Goal: Task Accomplishment & Management: Manage account settings

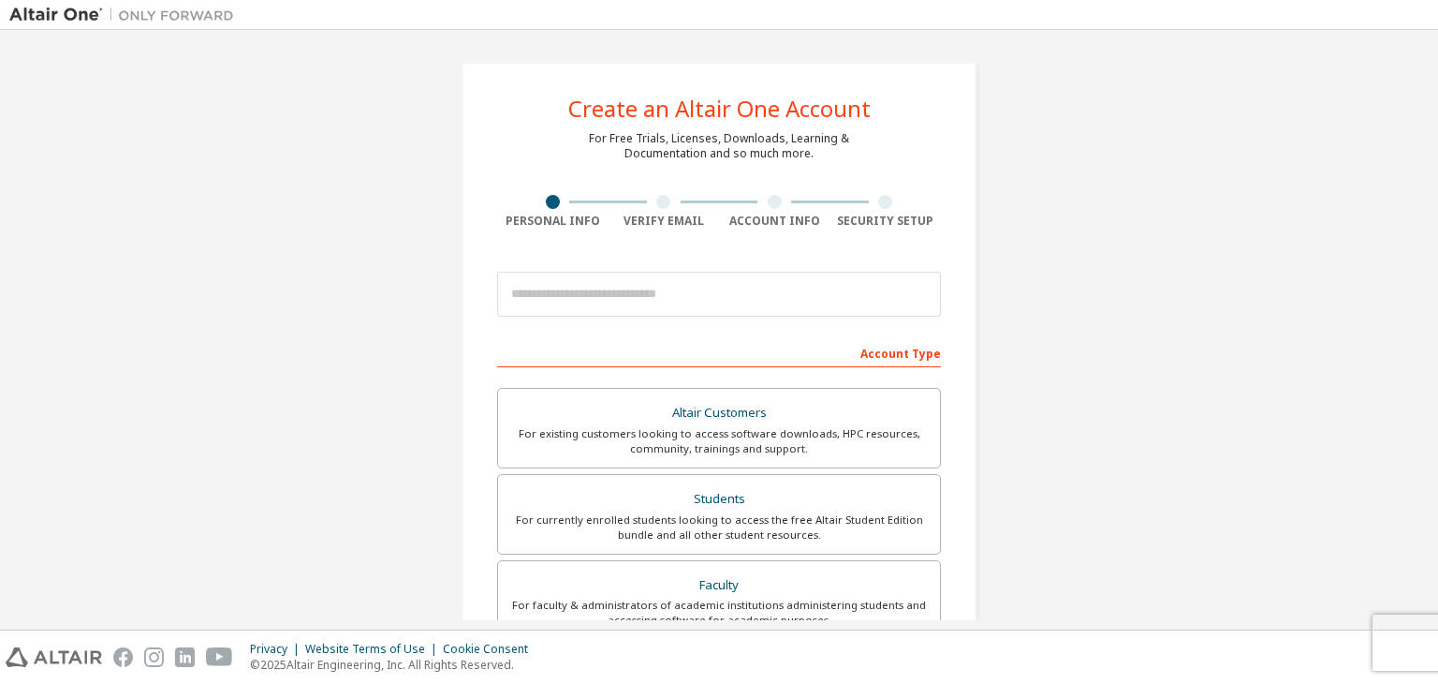
scroll to position [86, 0]
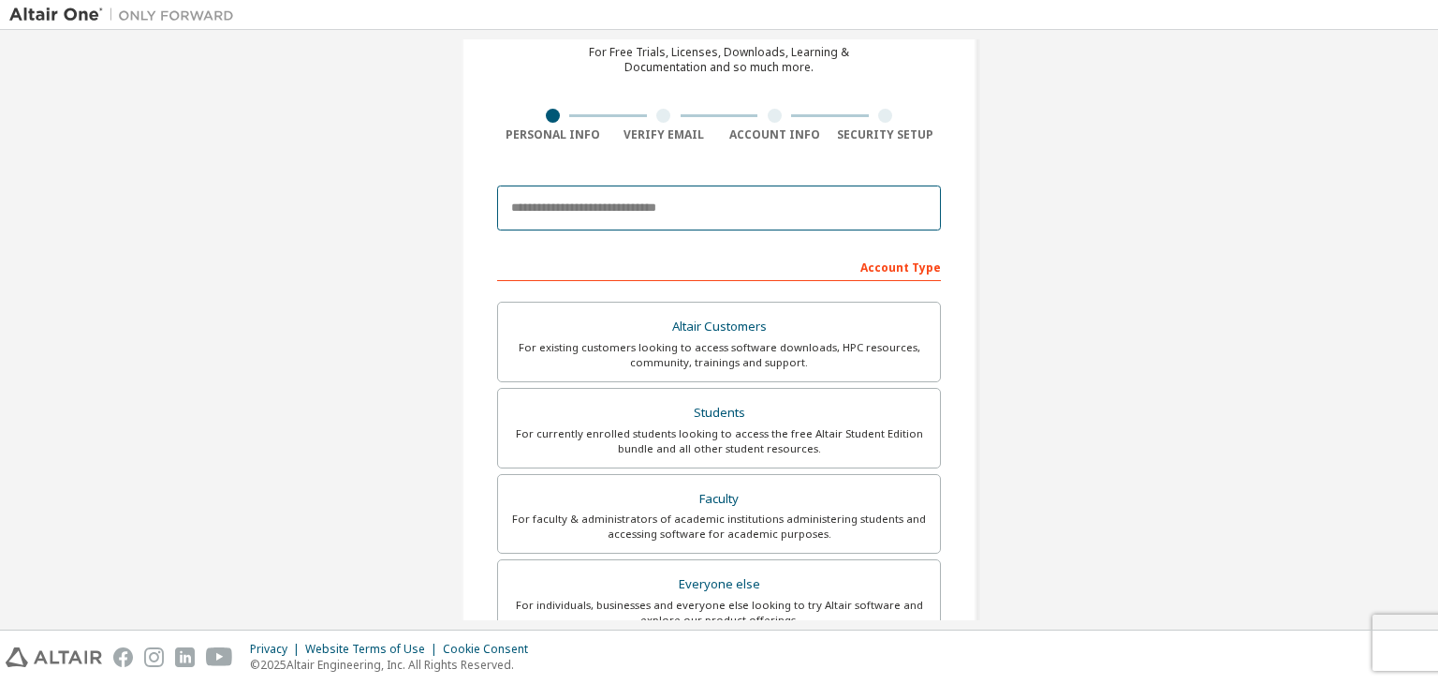
click at [640, 207] on input "email" at bounding box center [719, 207] width 444 height 45
click at [618, 185] on input "email" at bounding box center [719, 207] width 444 height 45
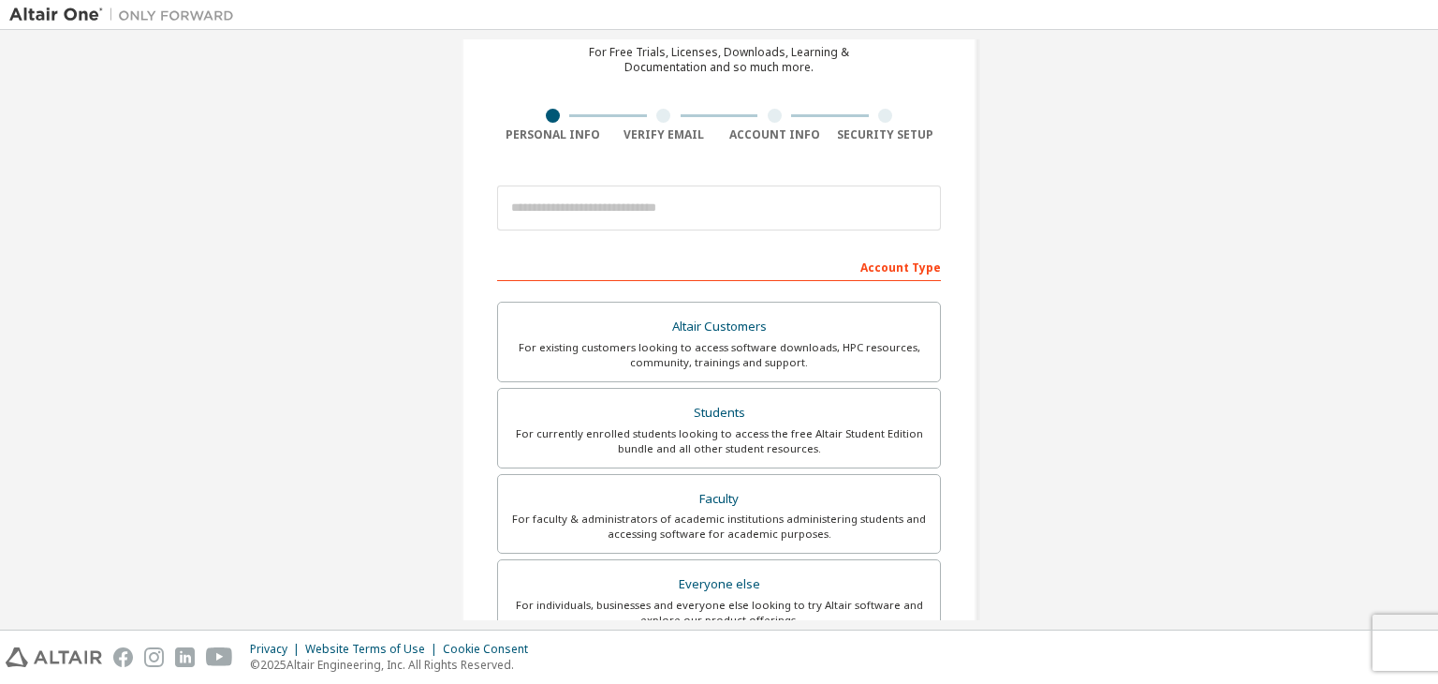
click at [528, 170] on div "Create an Altair One Account For Free Trials, Licenses, Downloads, Learning & D…" at bounding box center [719, 449] width 515 height 947
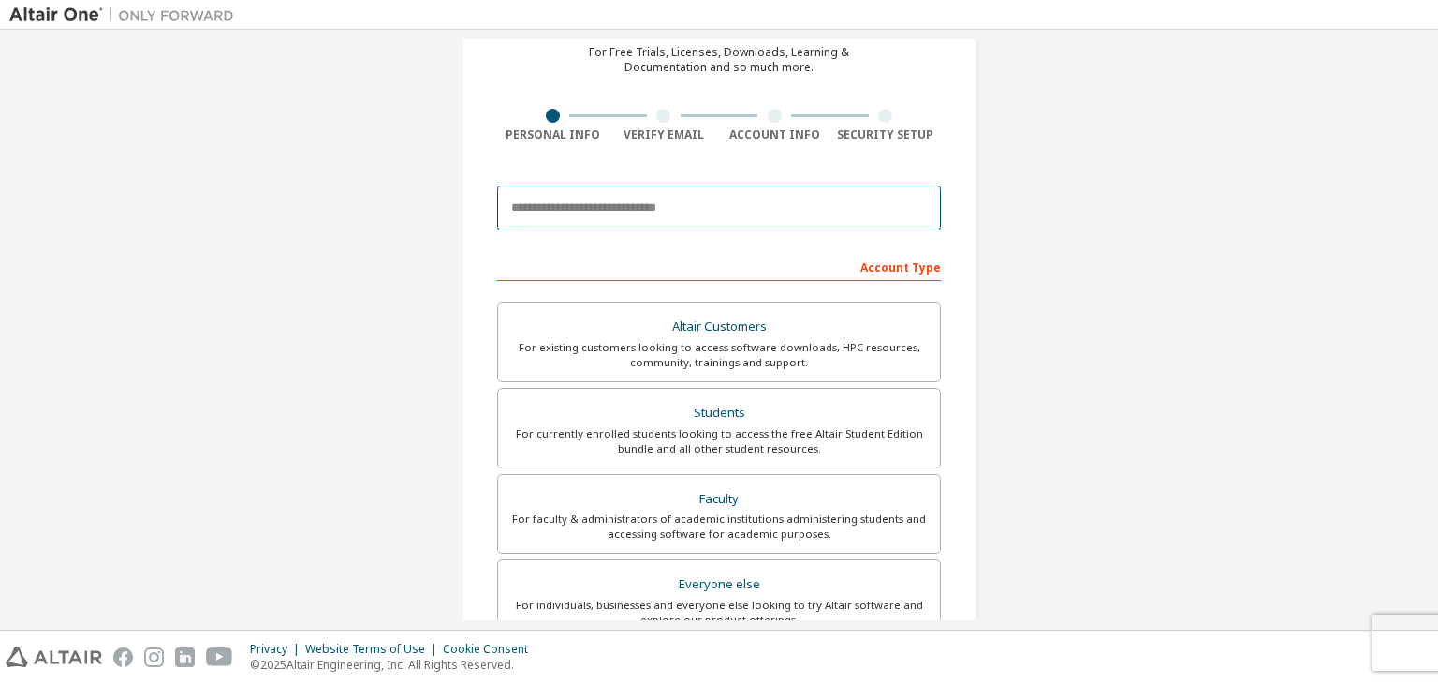
click at [689, 212] on input "email" at bounding box center [719, 207] width 444 height 45
click at [689, 212] on input "*" at bounding box center [719, 207] width 444 height 45
type input "**********"
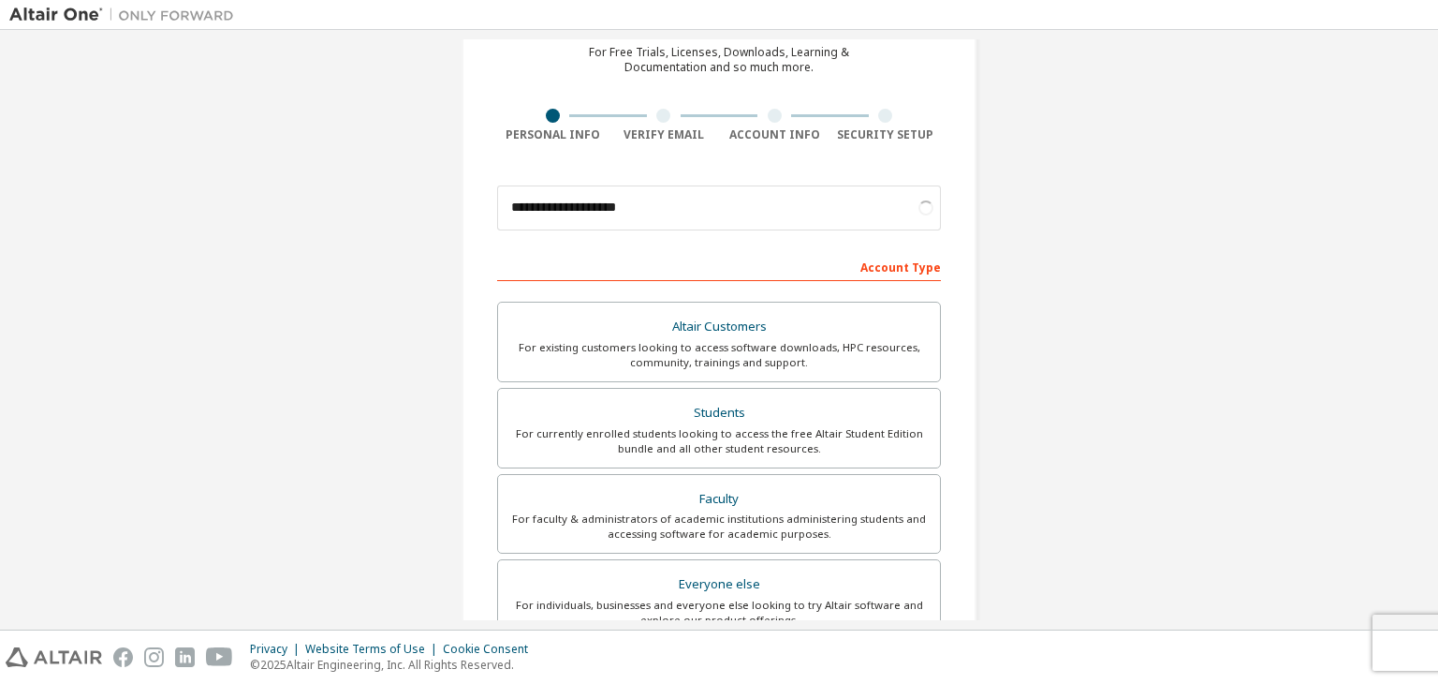
scroll to position [407, 0]
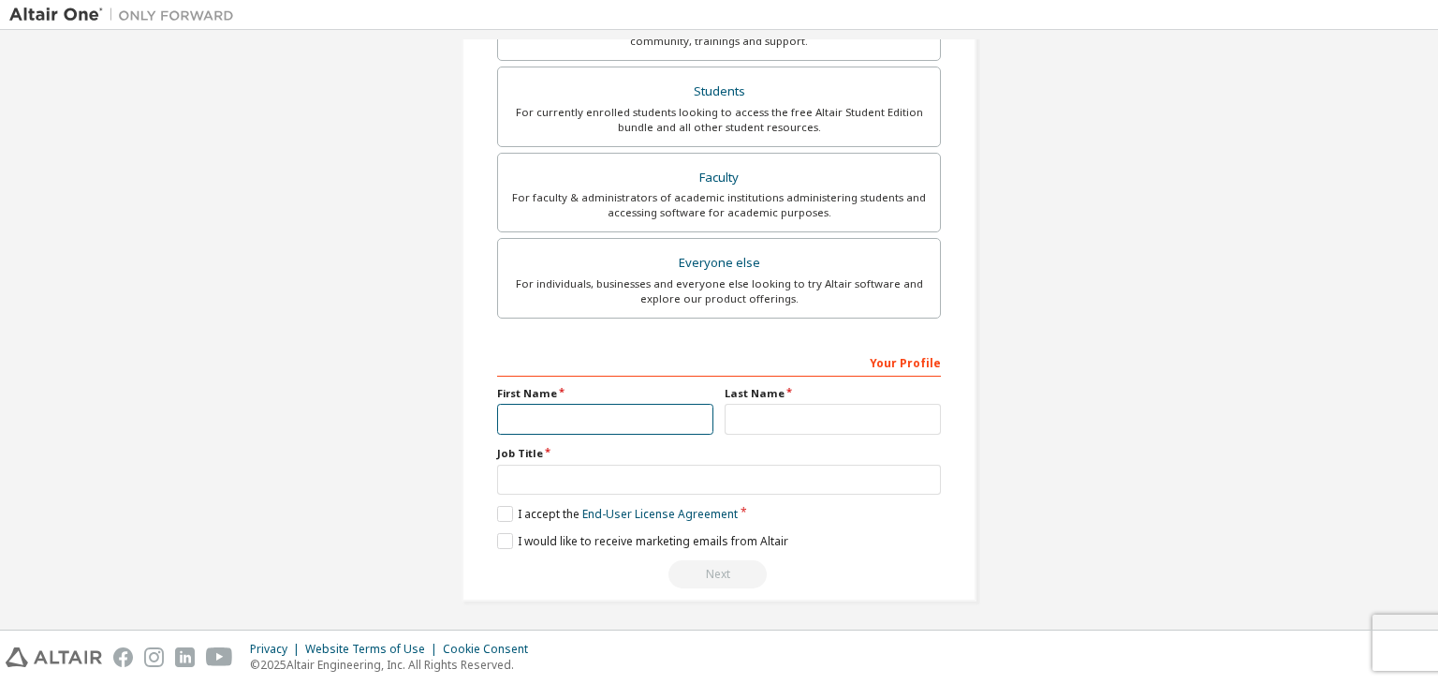
click at [602, 420] on input "text" at bounding box center [605, 419] width 216 height 31
type input "***"
type input "*********"
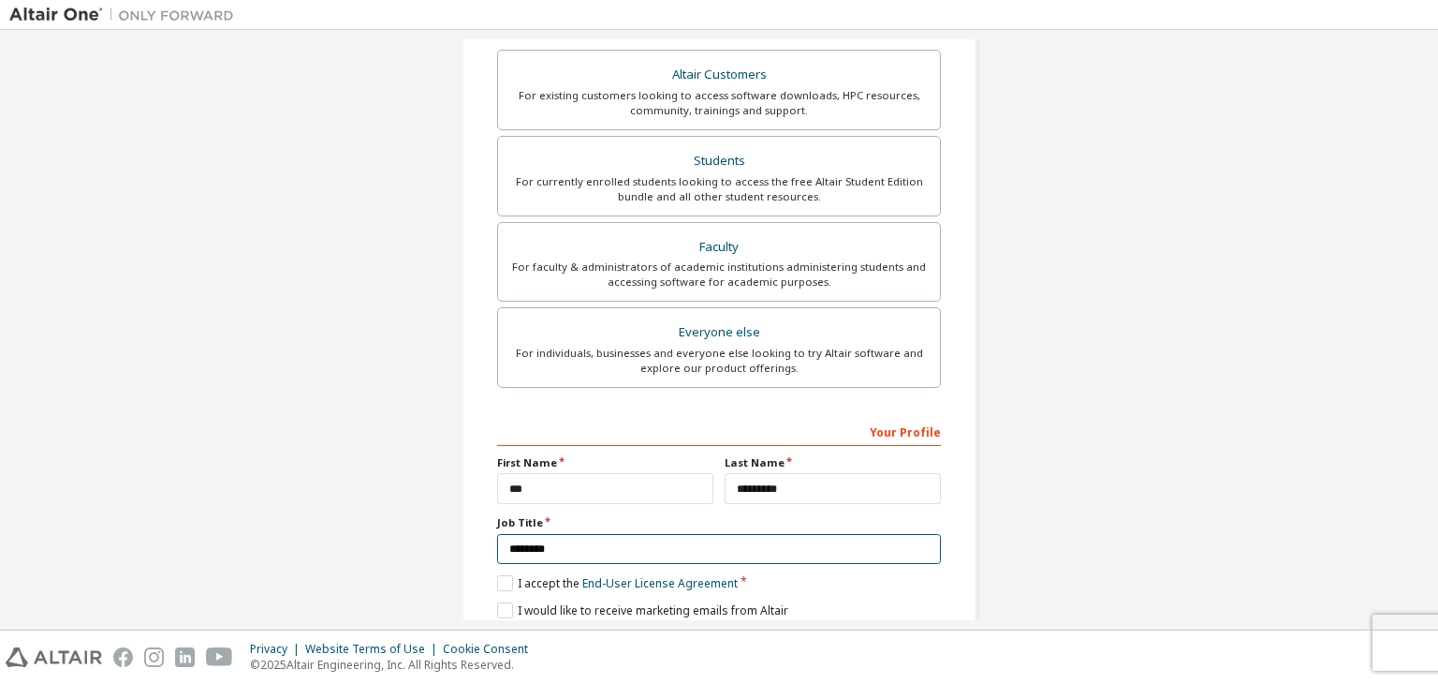
scroll to position [336, 0]
type input "********"
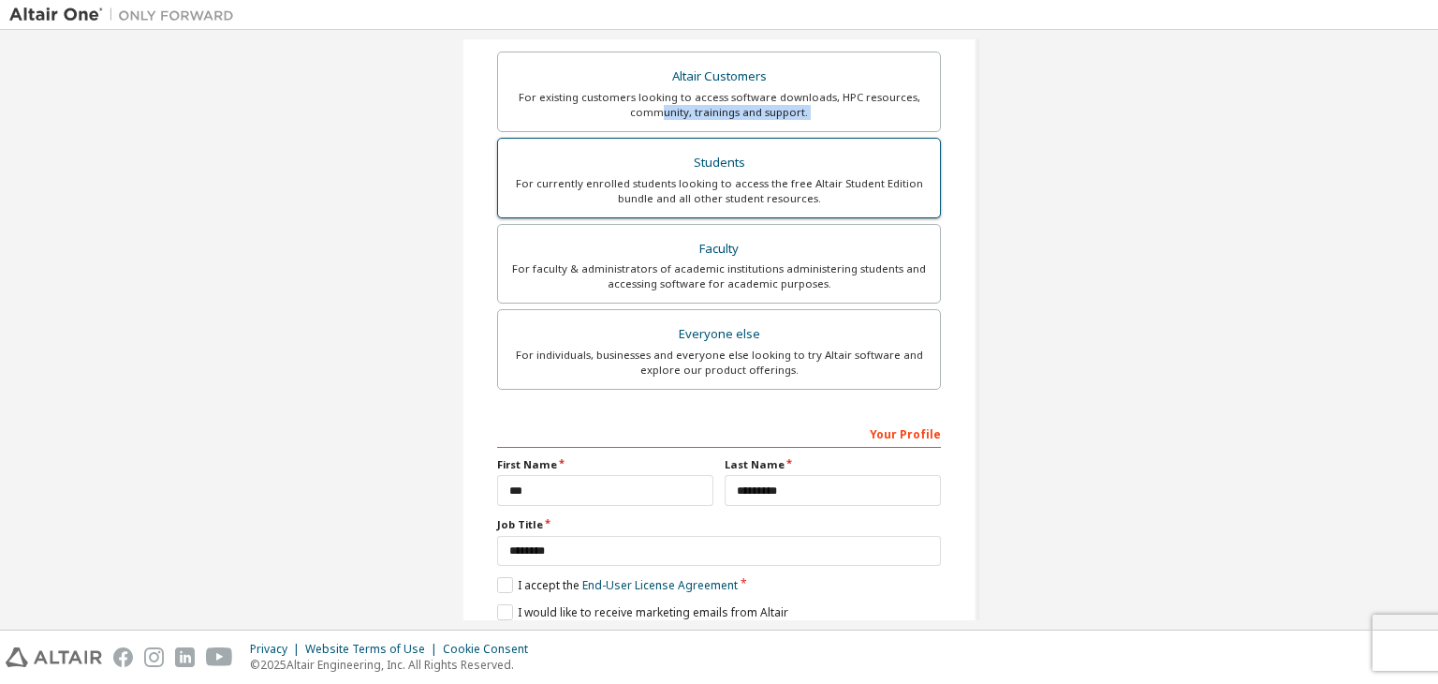
drag, startPoint x: 662, startPoint y: 132, endPoint x: 655, endPoint y: 155, distance: 24.3
click at [655, 155] on div "Altair Customers For existing customers looking to access software downloads, H…" at bounding box center [719, 223] width 444 height 344
click at [655, 155] on div "Students" at bounding box center [718, 163] width 419 height 26
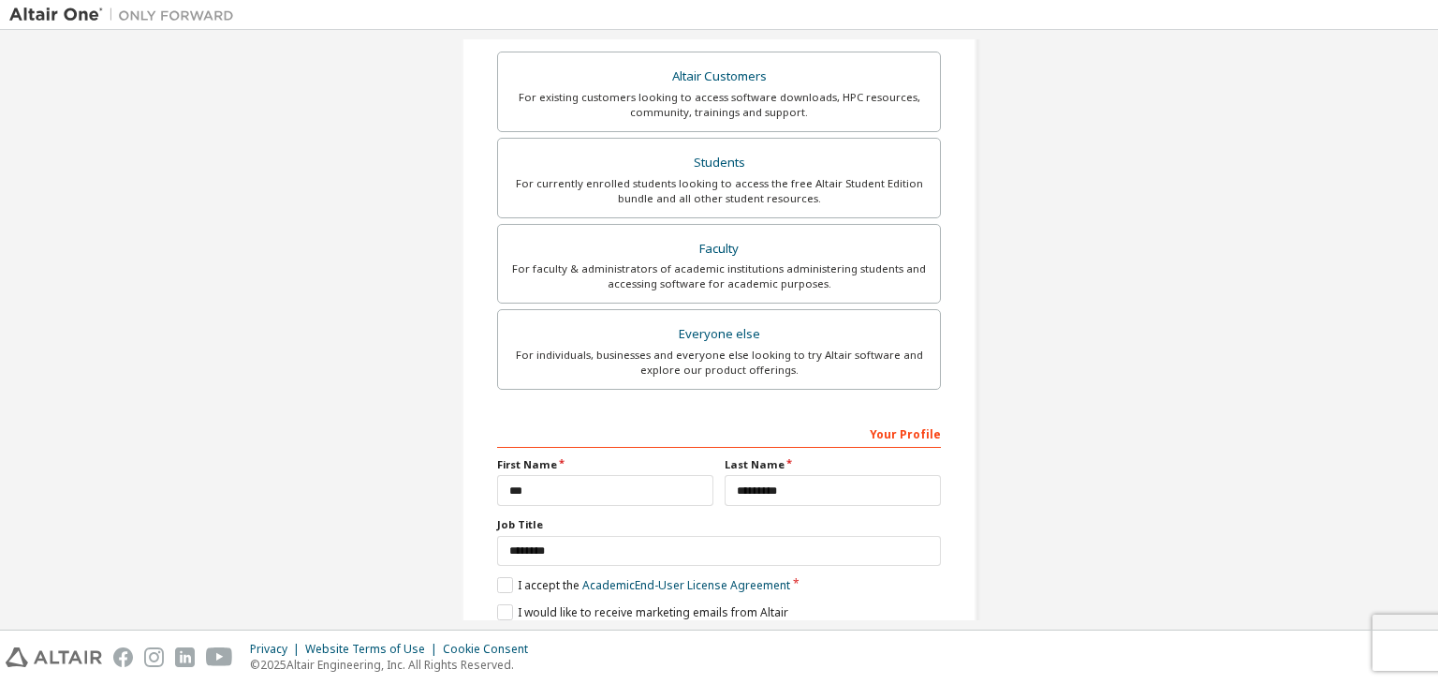
scroll to position [407, 0]
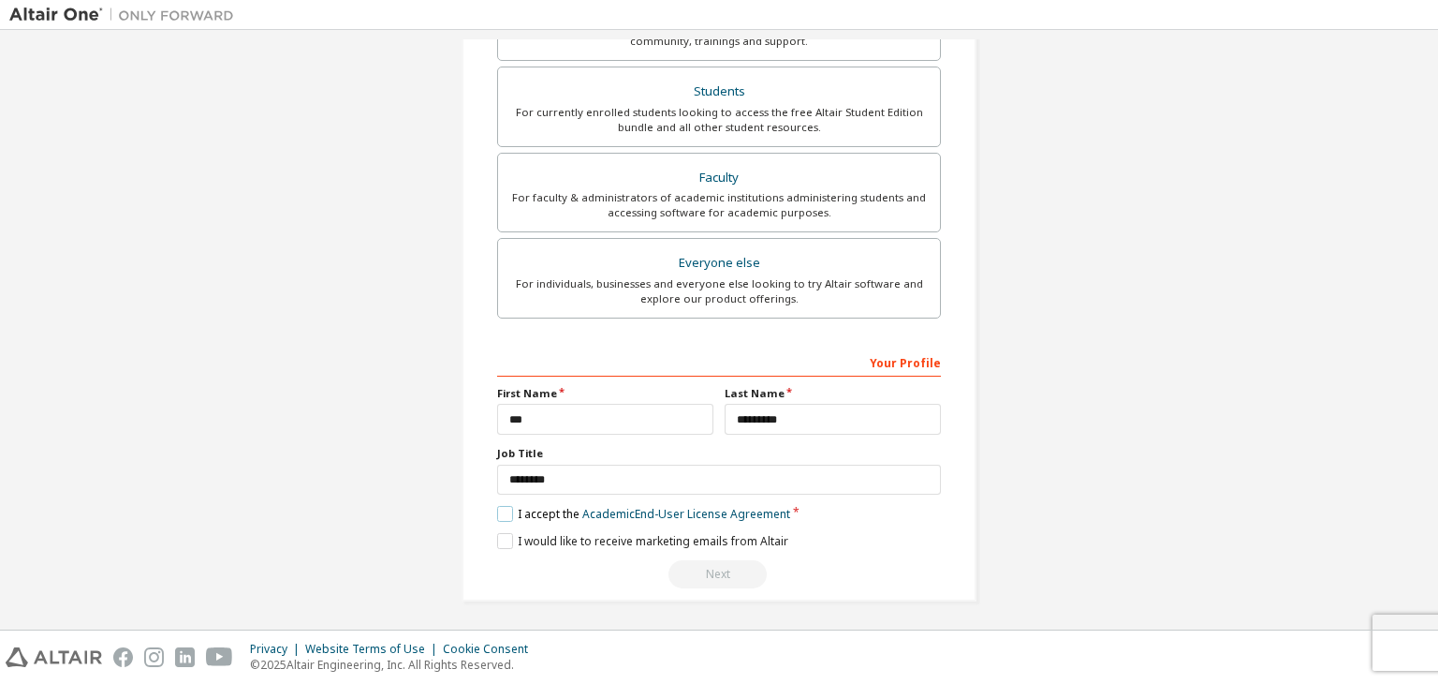
click at [500, 510] on label "I accept the Academic End-User License Agreement" at bounding box center [643, 514] width 293 height 16
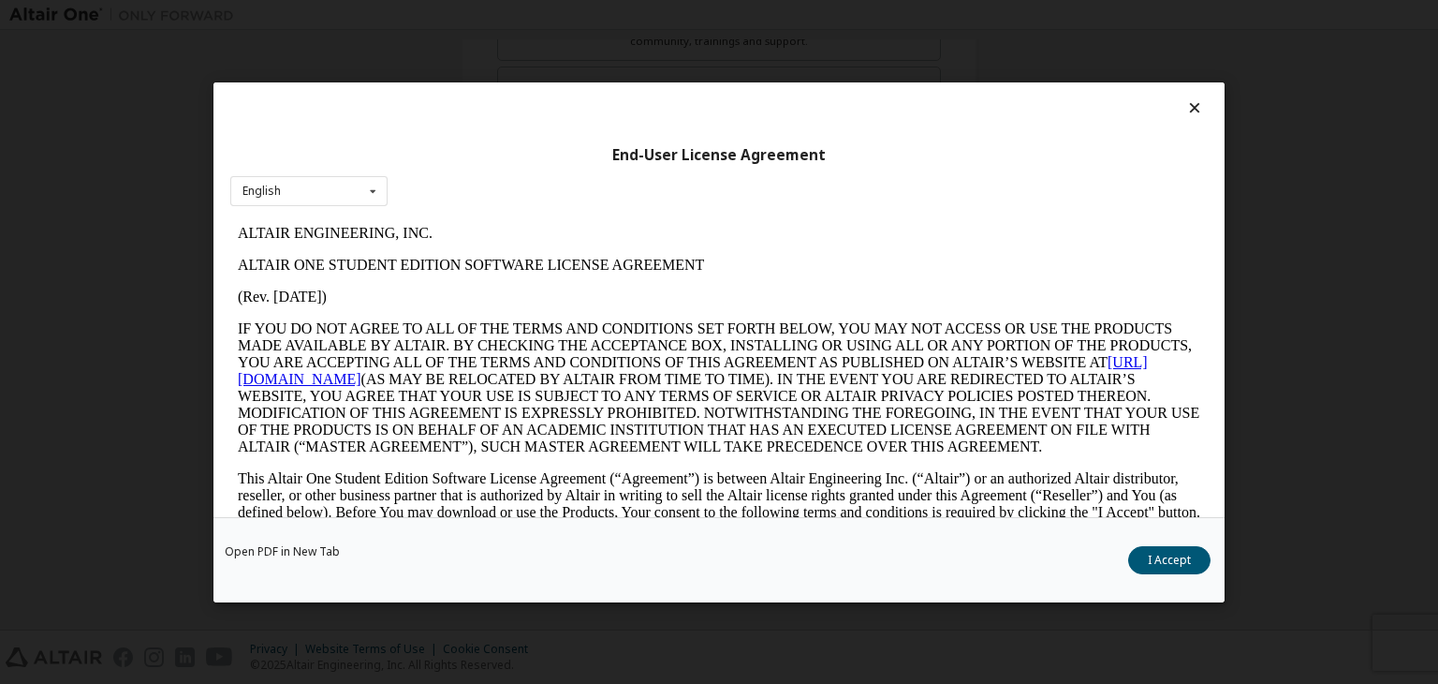
scroll to position [0, 0]
drag, startPoint x: 1167, startPoint y: 574, endPoint x: 1172, endPoint y: 563, distance: 12.6
click at [1172, 563] on div "Open PDF in New Tab I Accept" at bounding box center [718, 559] width 1011 height 85
click at [1172, 563] on button "I Accept" at bounding box center [1169, 560] width 82 height 28
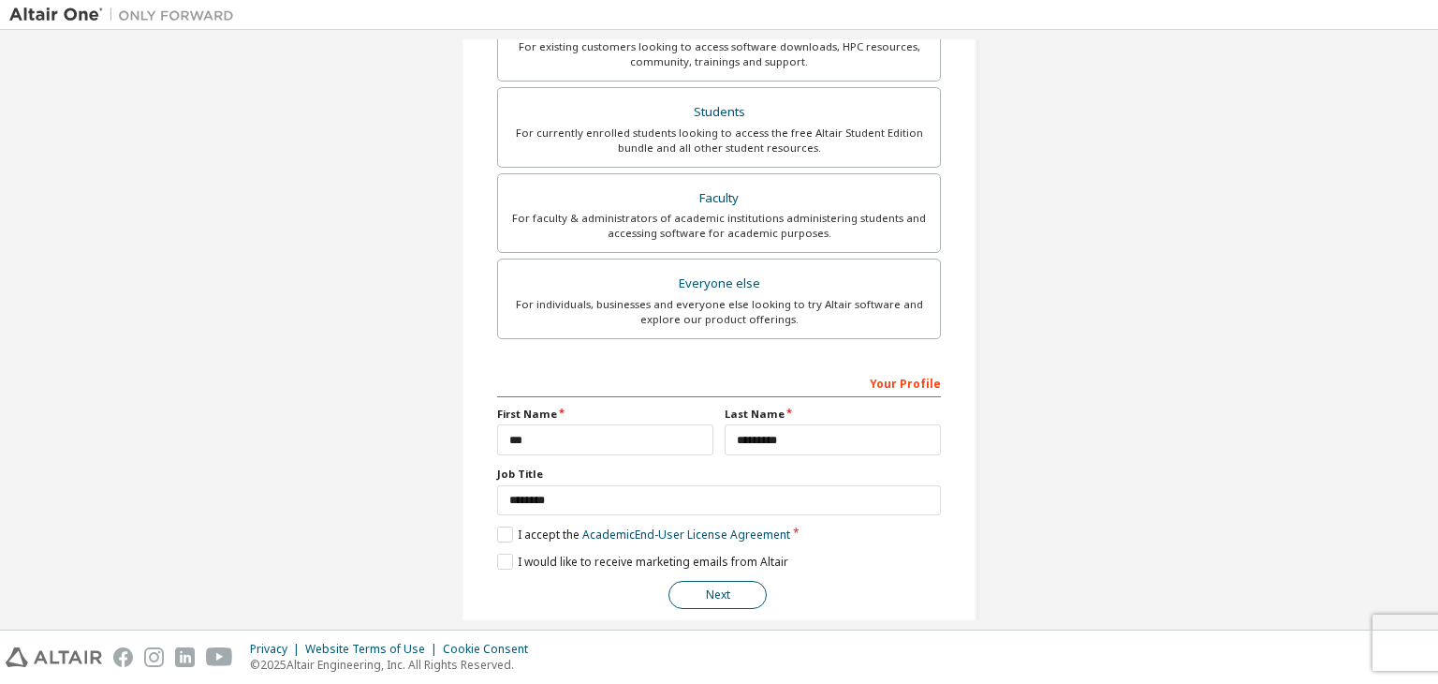
scroll to position [407, 0]
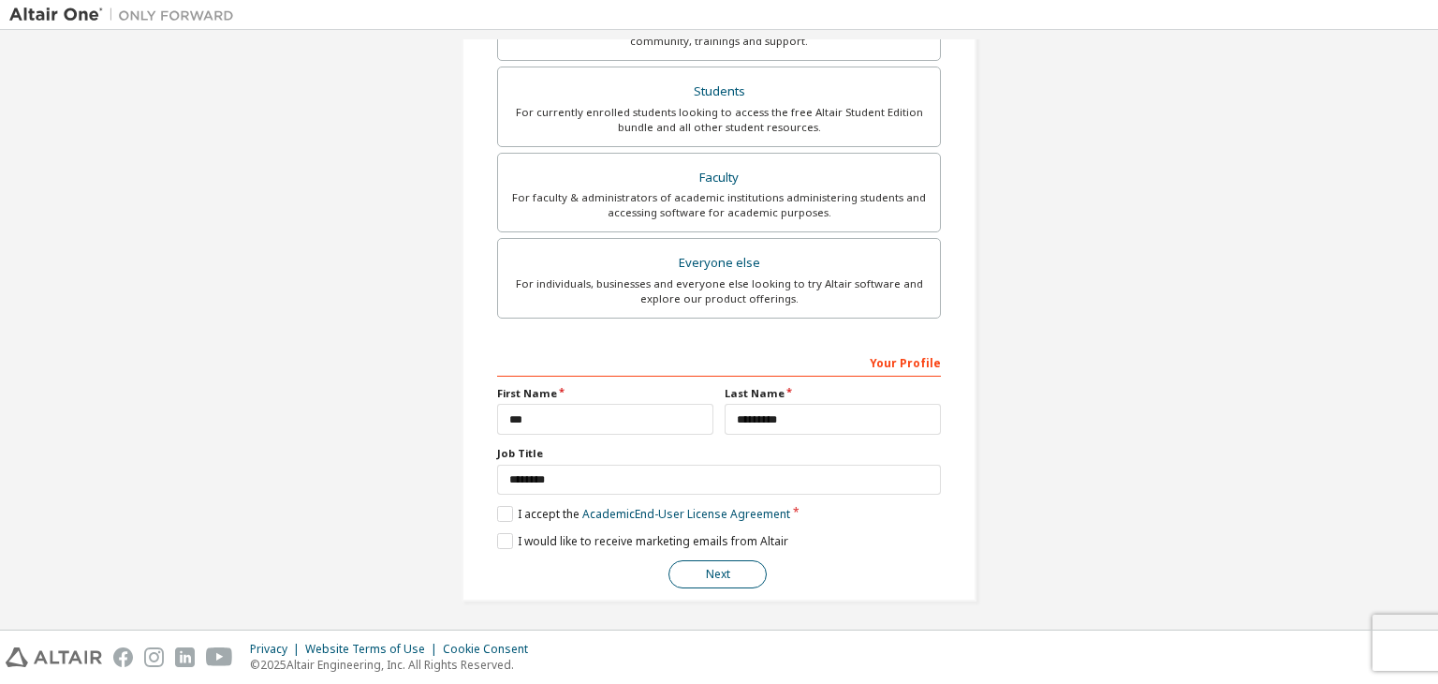
click at [727, 571] on button "Next" at bounding box center [718, 574] width 98 height 28
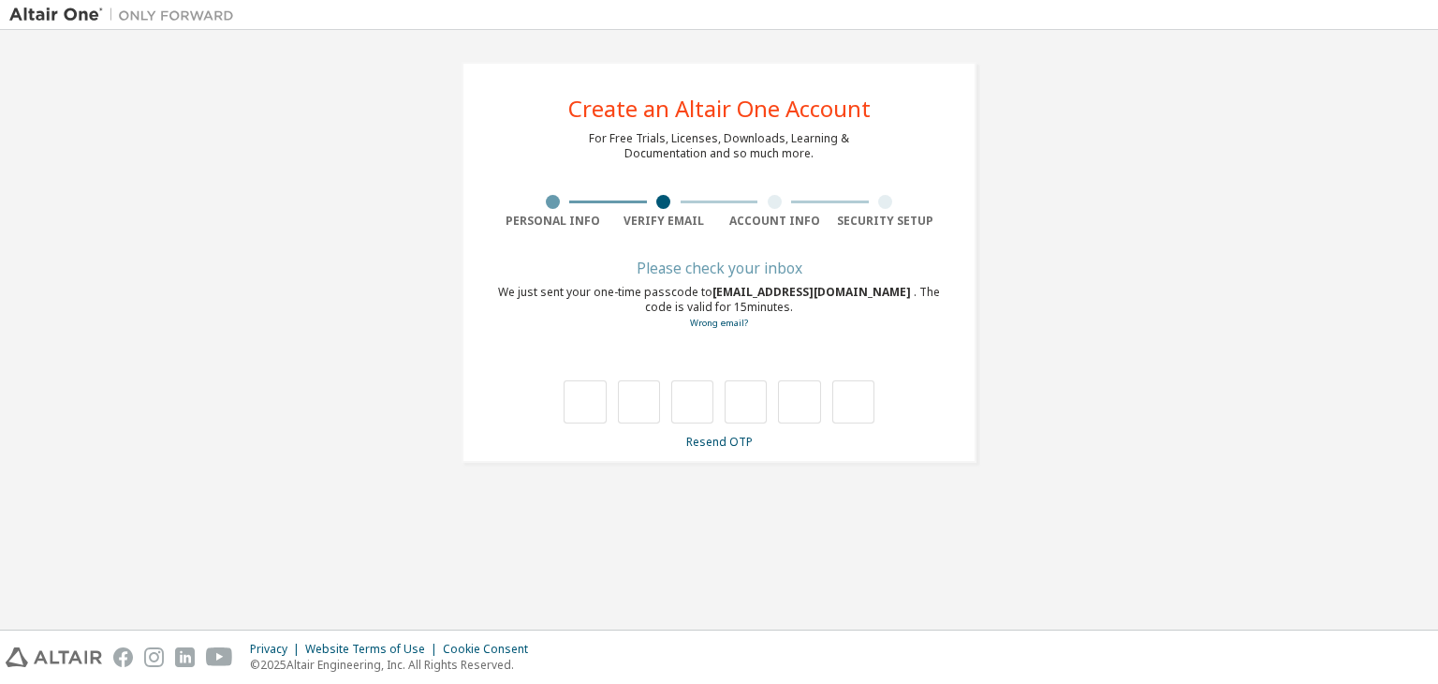
scroll to position [0, 0]
type input "*"
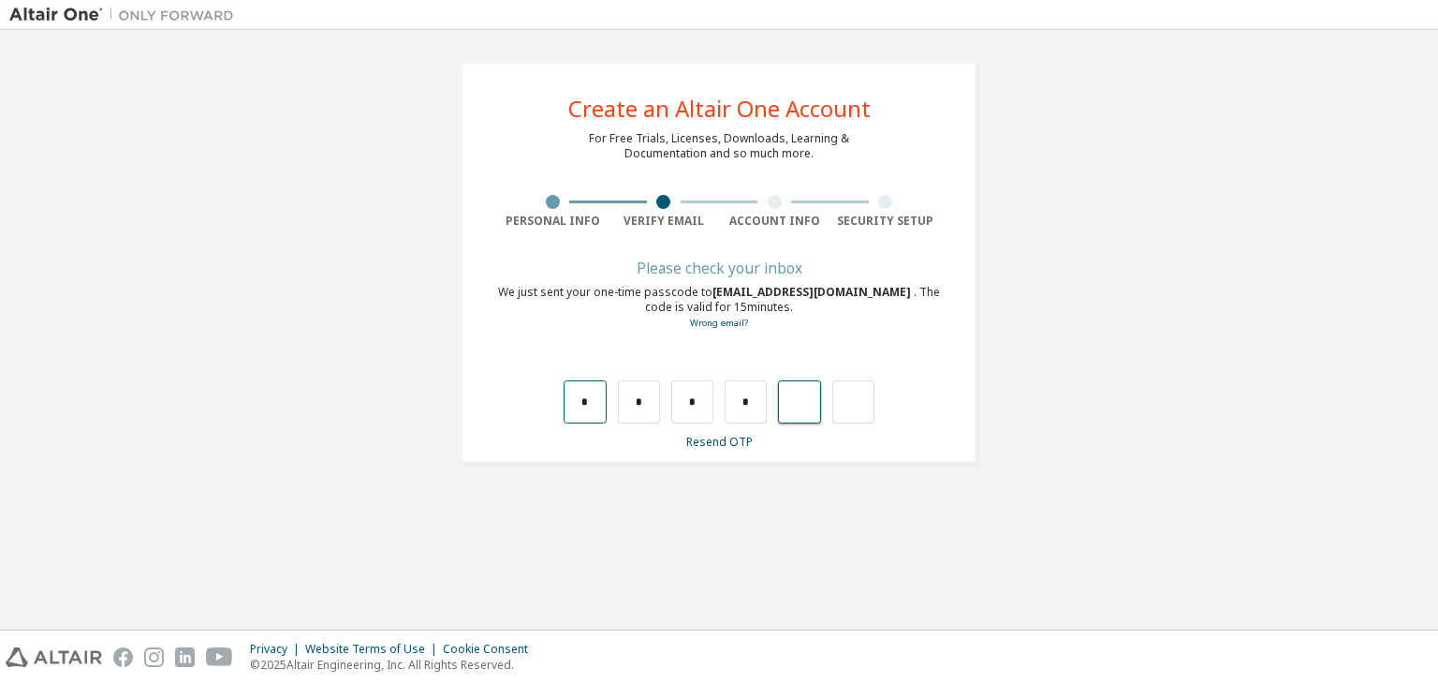
type input "*"
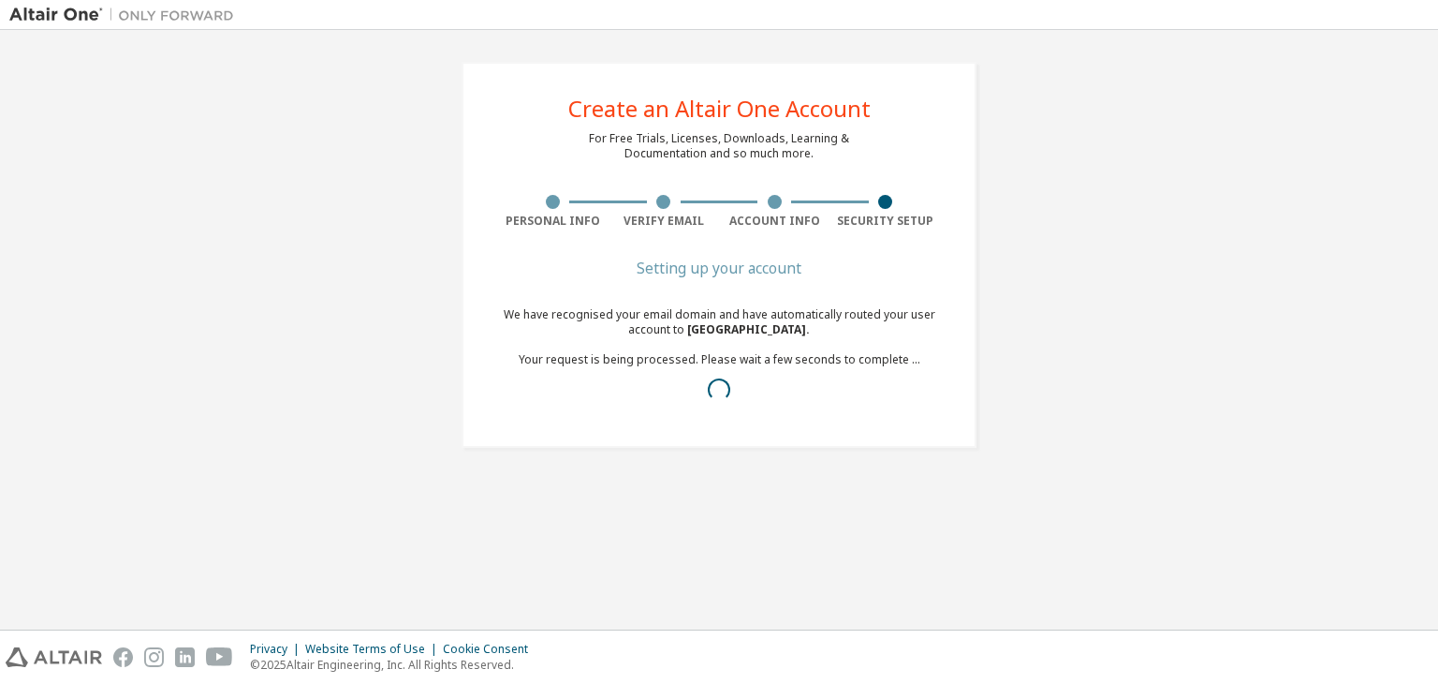
click at [569, 405] on div "We have recognised your email domain and have automatically routed your user ac…" at bounding box center [719, 359] width 444 height 105
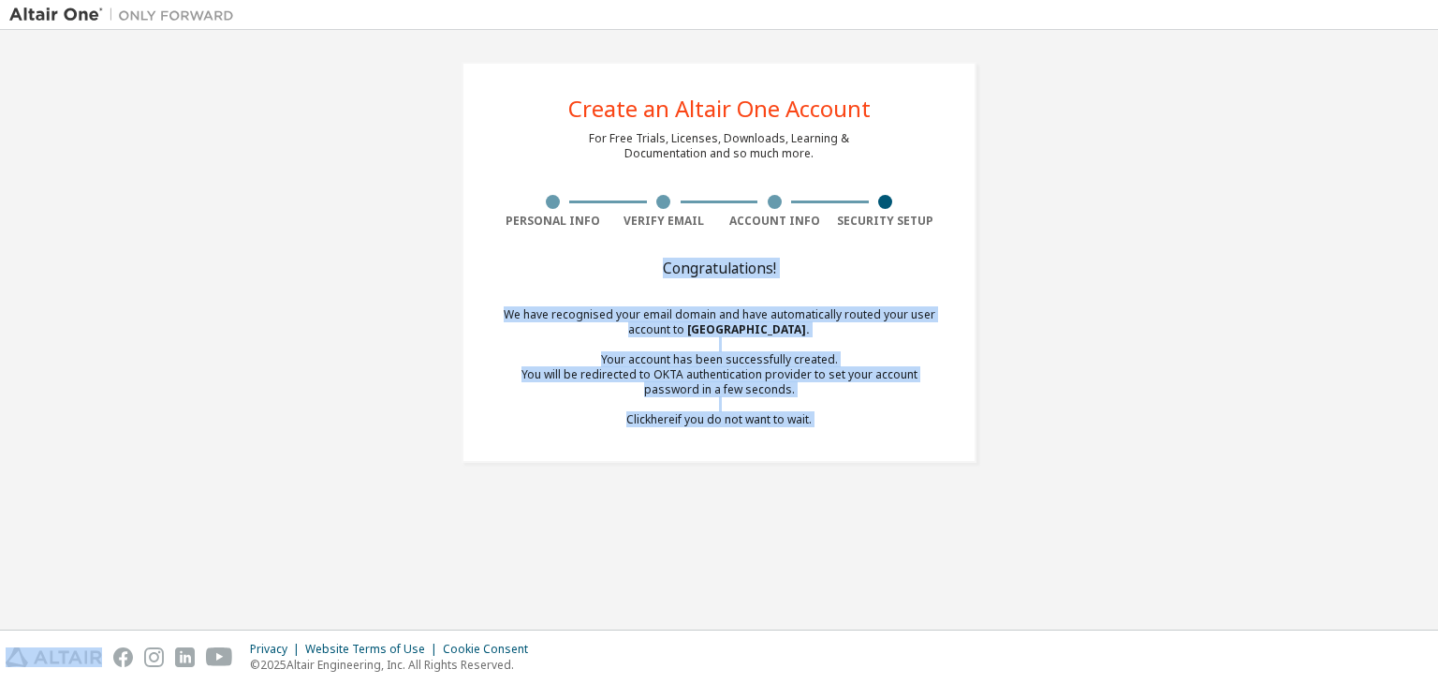
click at [573, 404] on div "We have recognised your email domain and have automatically routed your user ac…" at bounding box center [719, 367] width 444 height 120
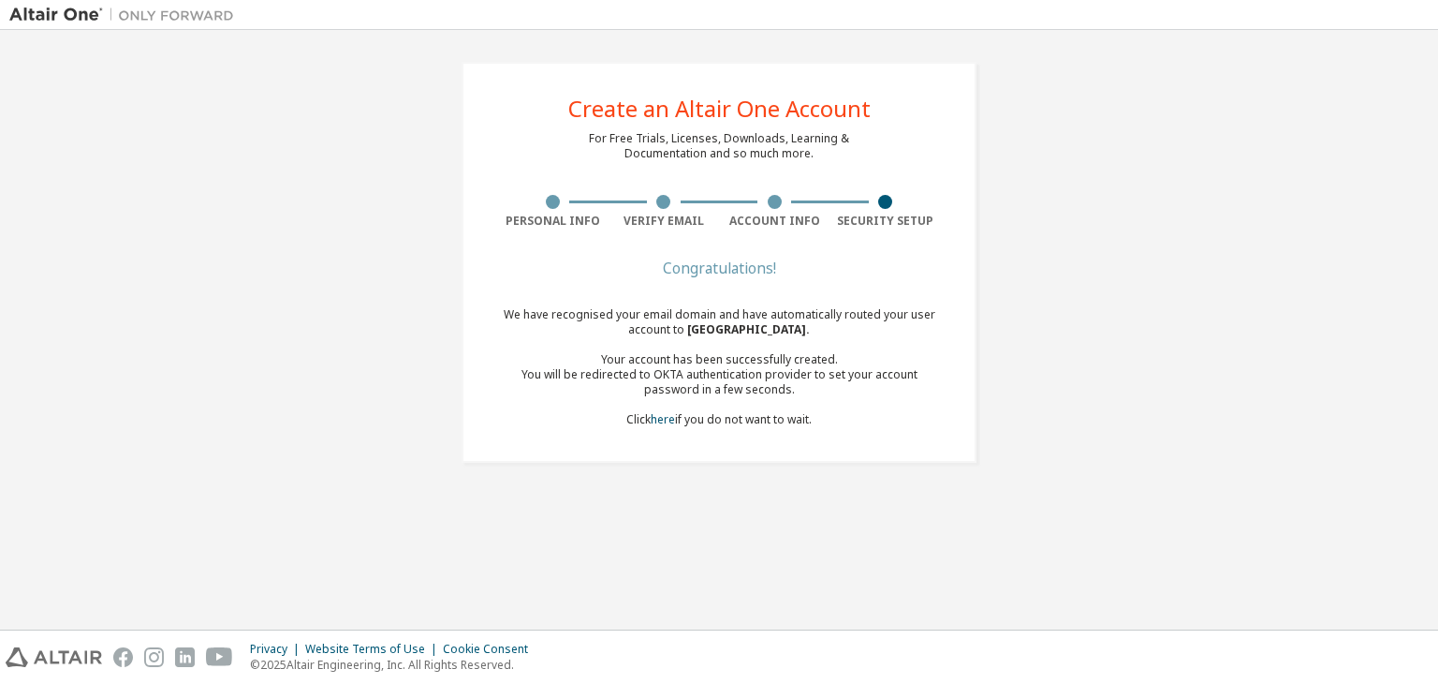
click at [648, 360] on div "Your account has been successfully created." at bounding box center [719, 359] width 444 height 15
click at [640, 386] on div "You will be redirected to OKTA authentication provider to set your account pass…" at bounding box center [719, 382] width 444 height 30
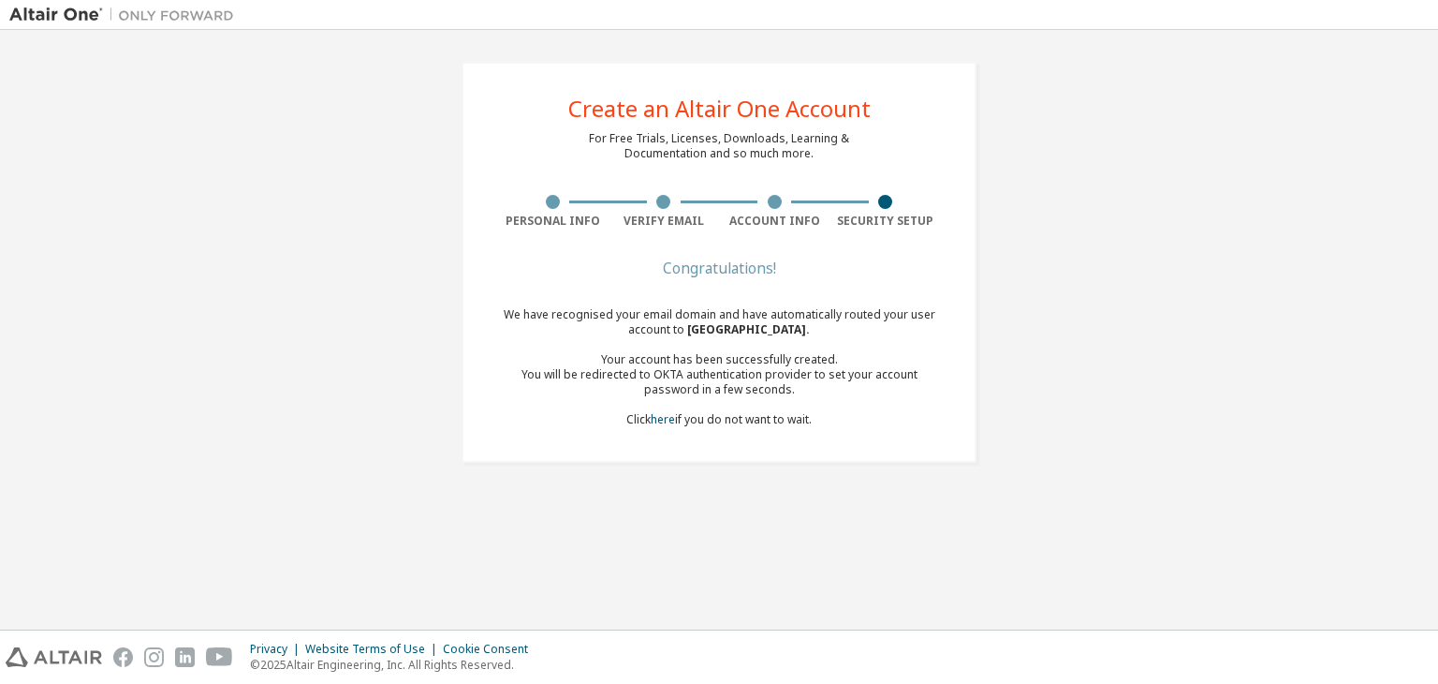
click at [640, 386] on div "You will be redirected to OKTA authentication provider to set your account pass…" at bounding box center [719, 382] width 444 height 30
click at [692, 379] on div "You will be redirected to OKTA authentication provider to set your account pass…" at bounding box center [719, 382] width 444 height 30
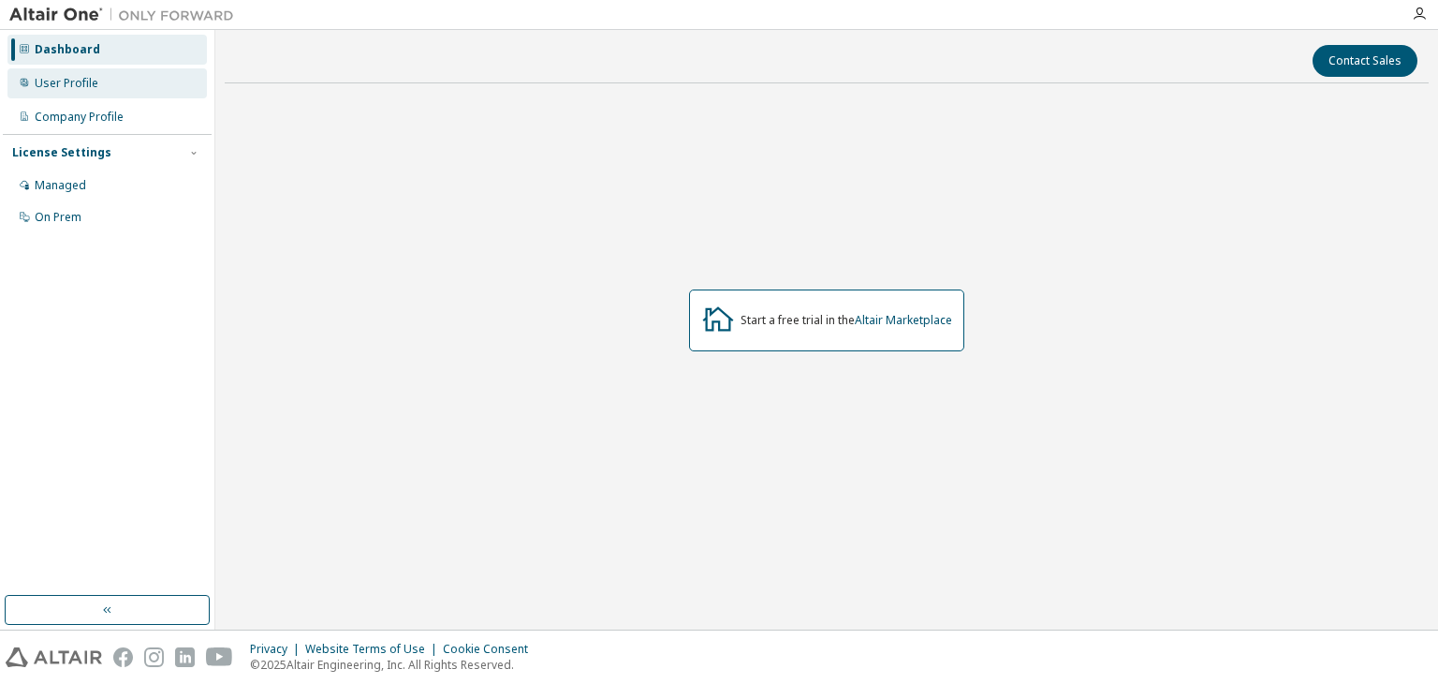
click at [112, 97] on div "User Profile" at bounding box center [106, 83] width 199 height 30
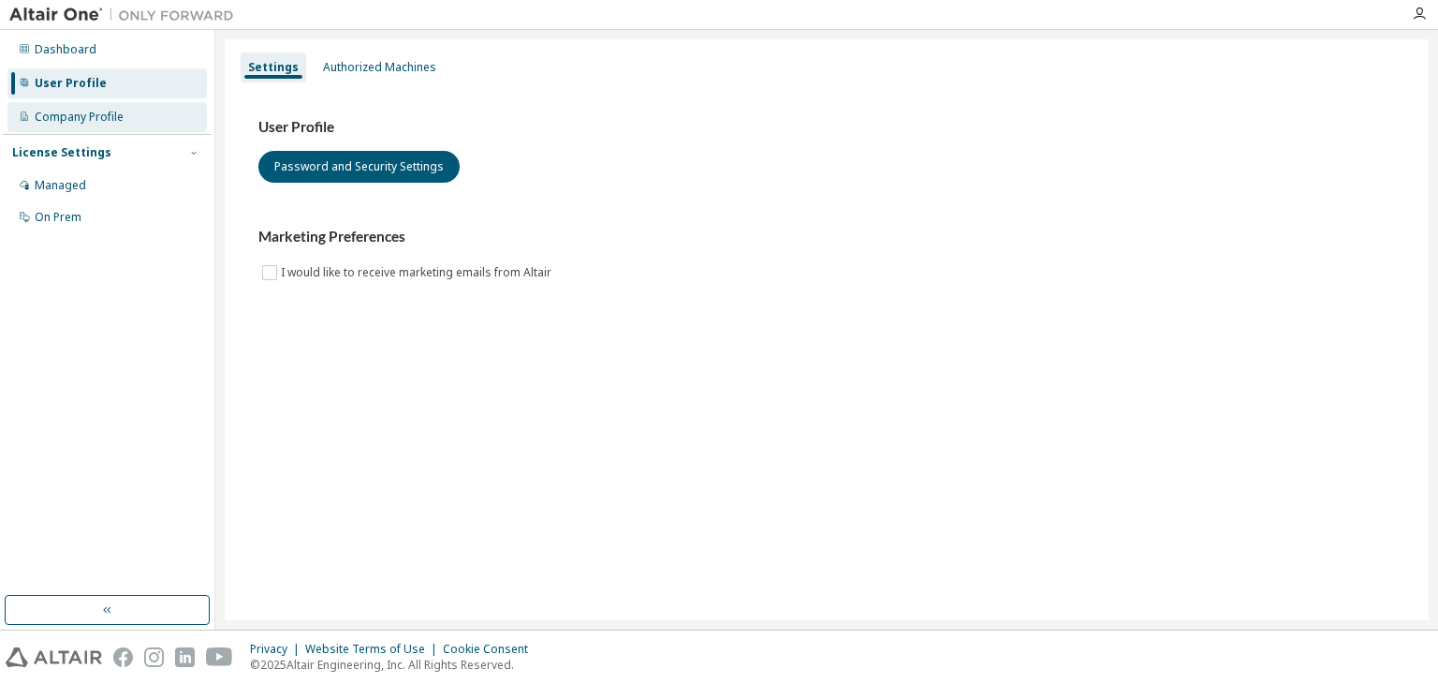
click at [101, 120] on div "Company Profile" at bounding box center [79, 117] width 89 height 15
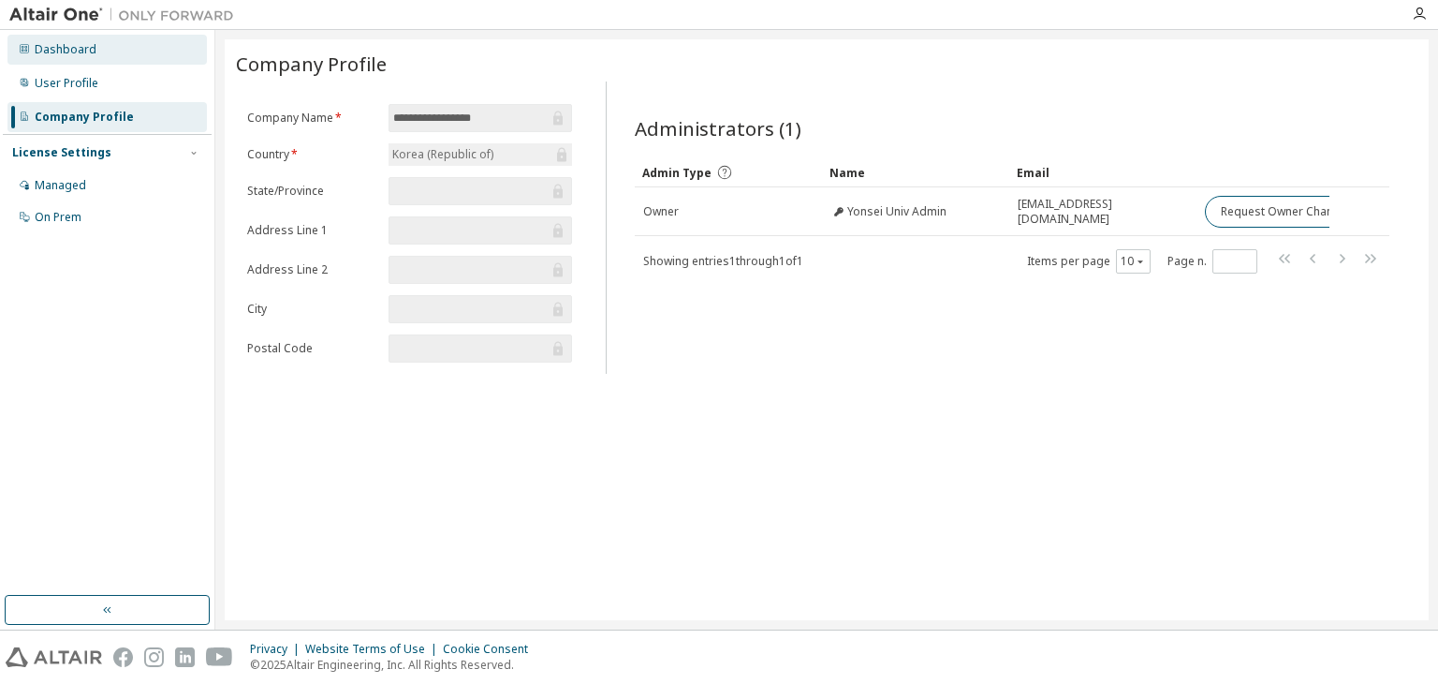
click at [75, 57] on div "Dashboard" at bounding box center [106, 50] width 199 height 30
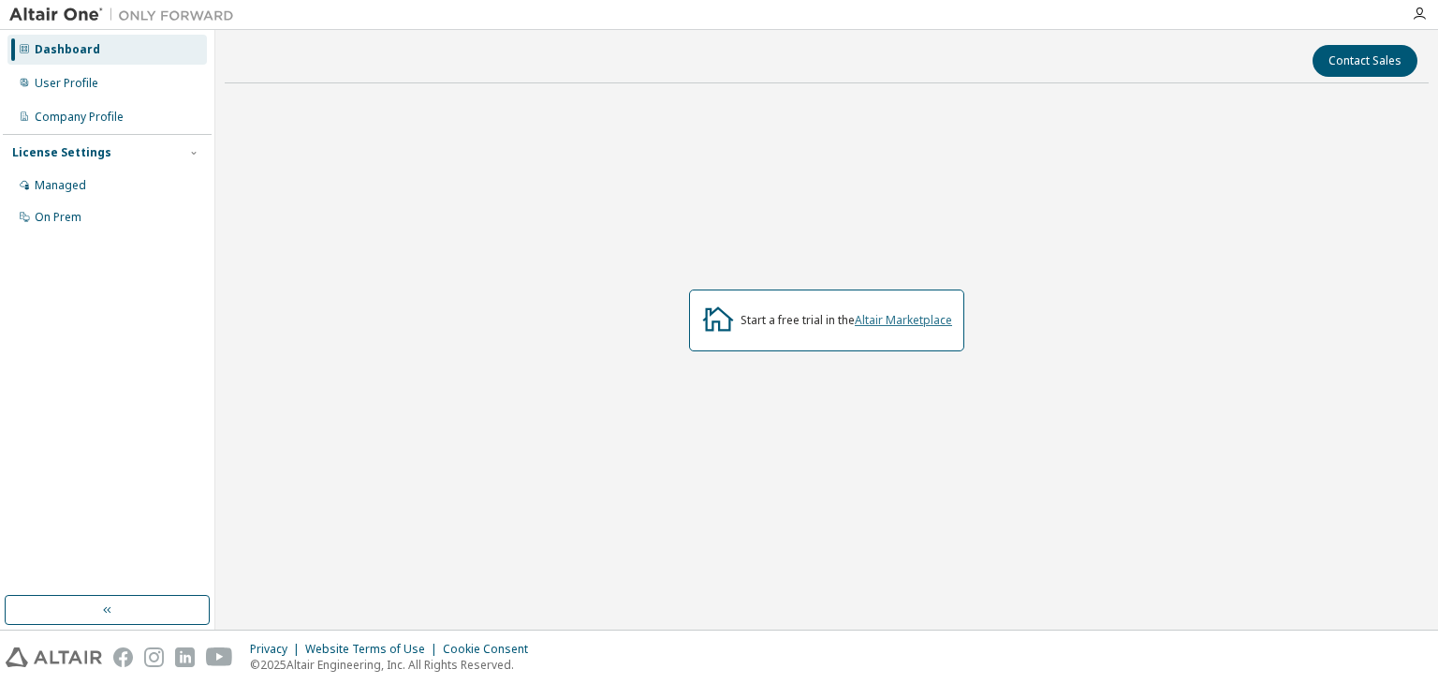
click at [899, 318] on link "Altair Marketplace" at bounding box center [903, 320] width 97 height 16
click at [61, 55] on div "Dashboard" at bounding box center [68, 49] width 66 height 15
click at [65, 86] on div "User Profile" at bounding box center [67, 83] width 64 height 15
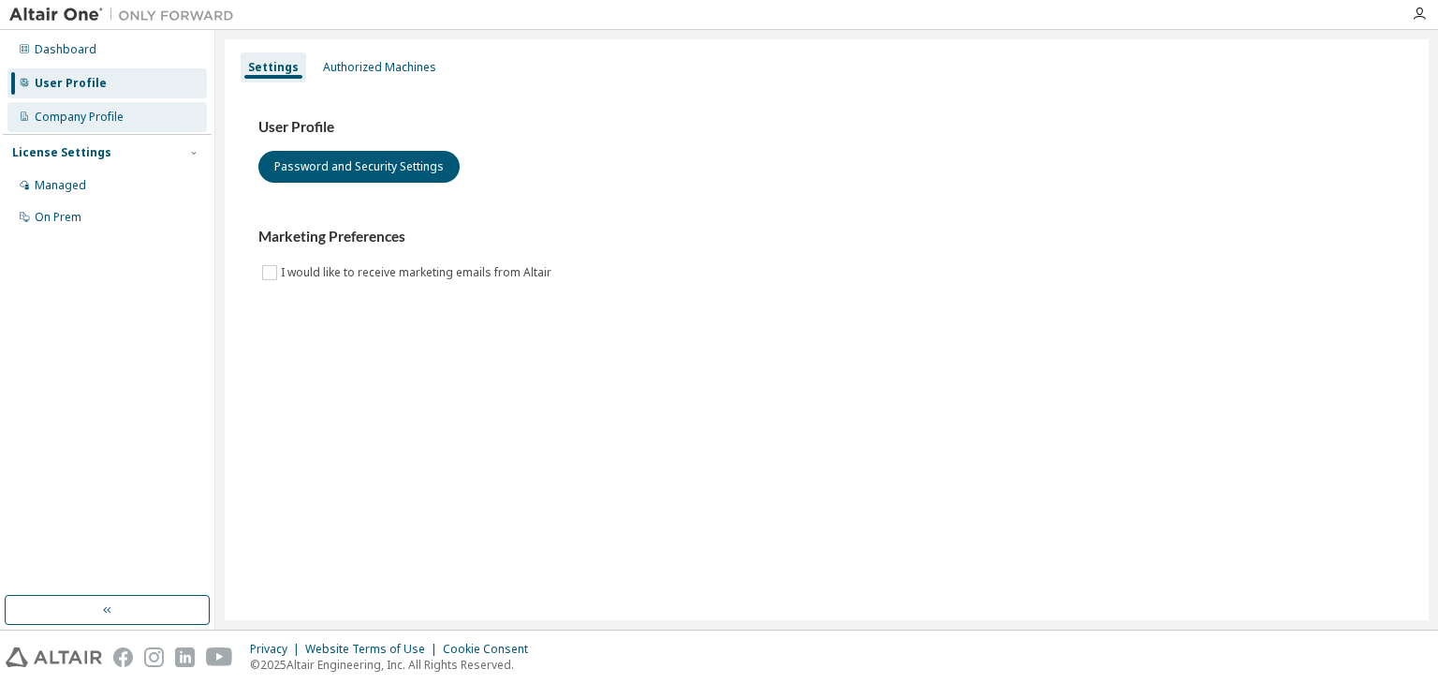
click at [91, 111] on div "Company Profile" at bounding box center [79, 117] width 89 height 15
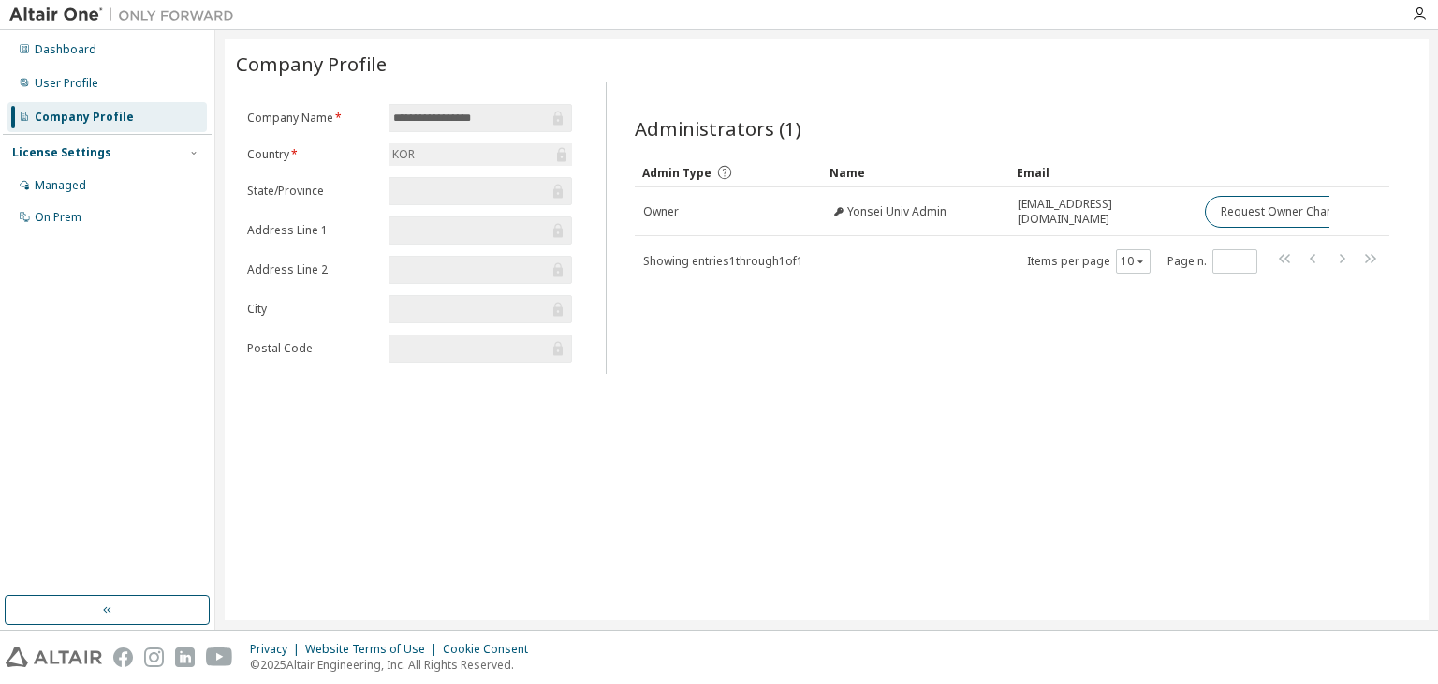
click at [84, 162] on div "License Settings Managed On Prem" at bounding box center [107, 184] width 209 height 100
click at [79, 181] on div "Managed" at bounding box center [60, 185] width 51 height 15
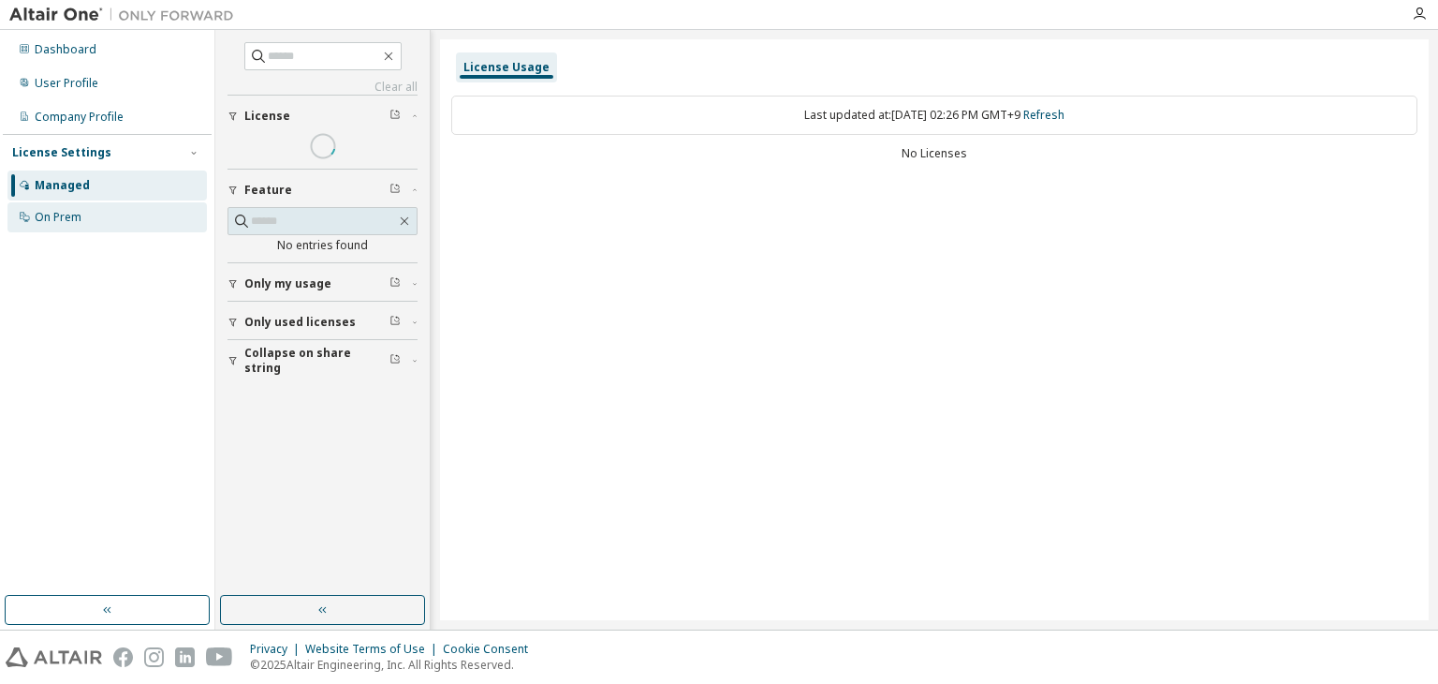
click at [67, 208] on div "On Prem" at bounding box center [106, 217] width 199 height 30
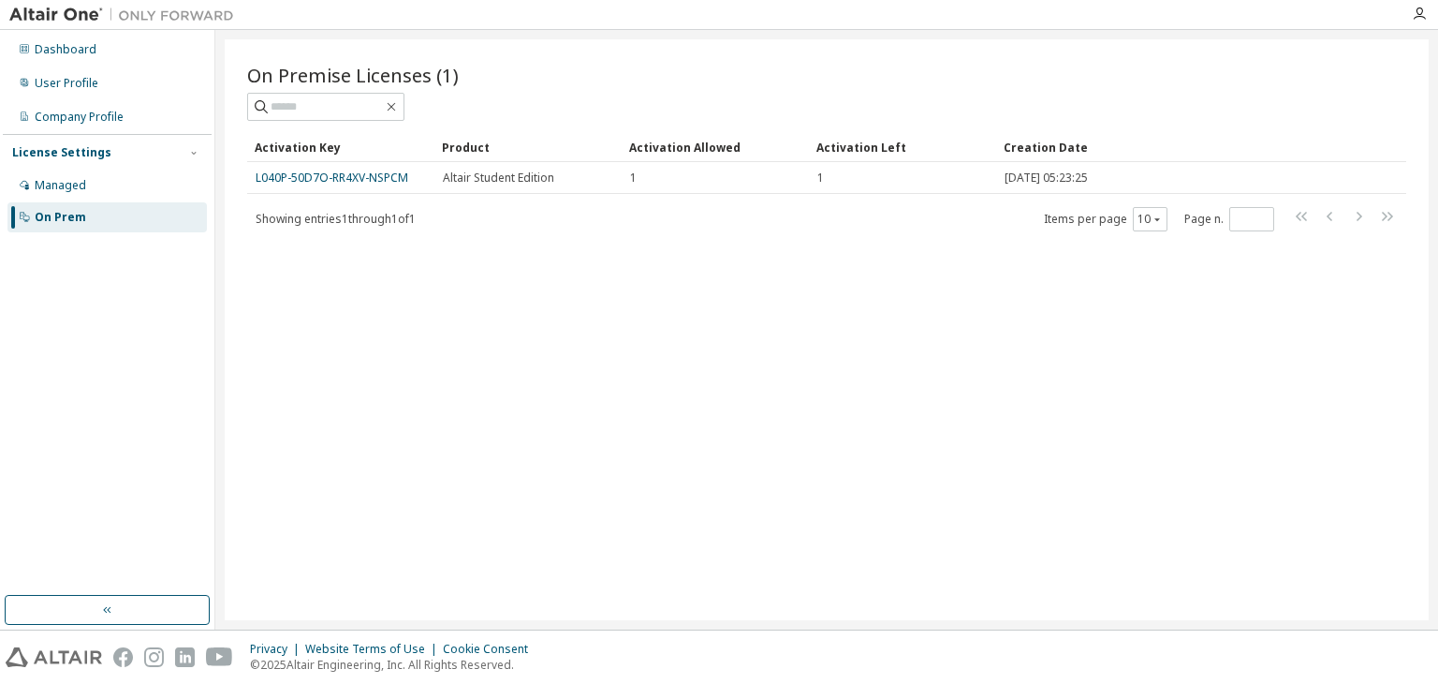
click at [1409, 333] on div "On Premise Licenses (1) Clear Load Save Save As Field Operator Value Select fil…" at bounding box center [827, 329] width 1204 height 581
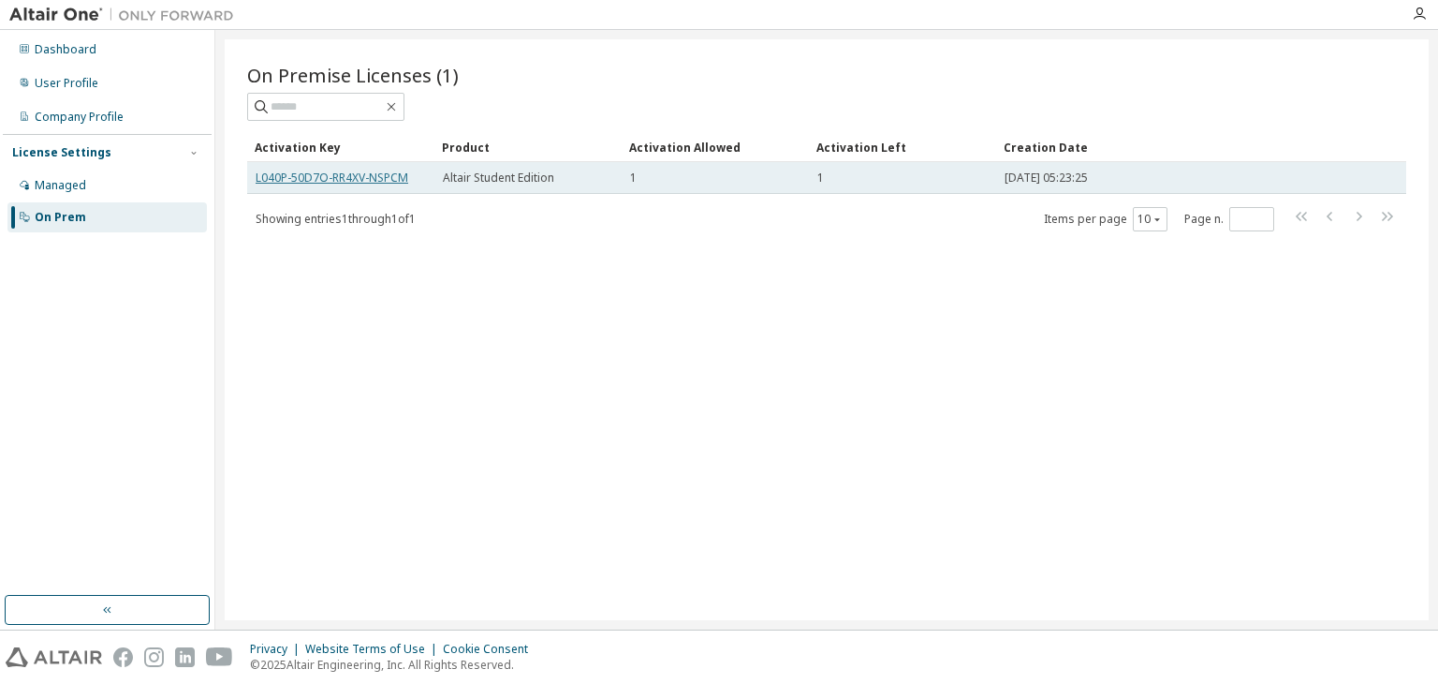
click at [378, 175] on link "L040P-50D7O-RR4XV-NSPCM" at bounding box center [332, 177] width 153 height 16
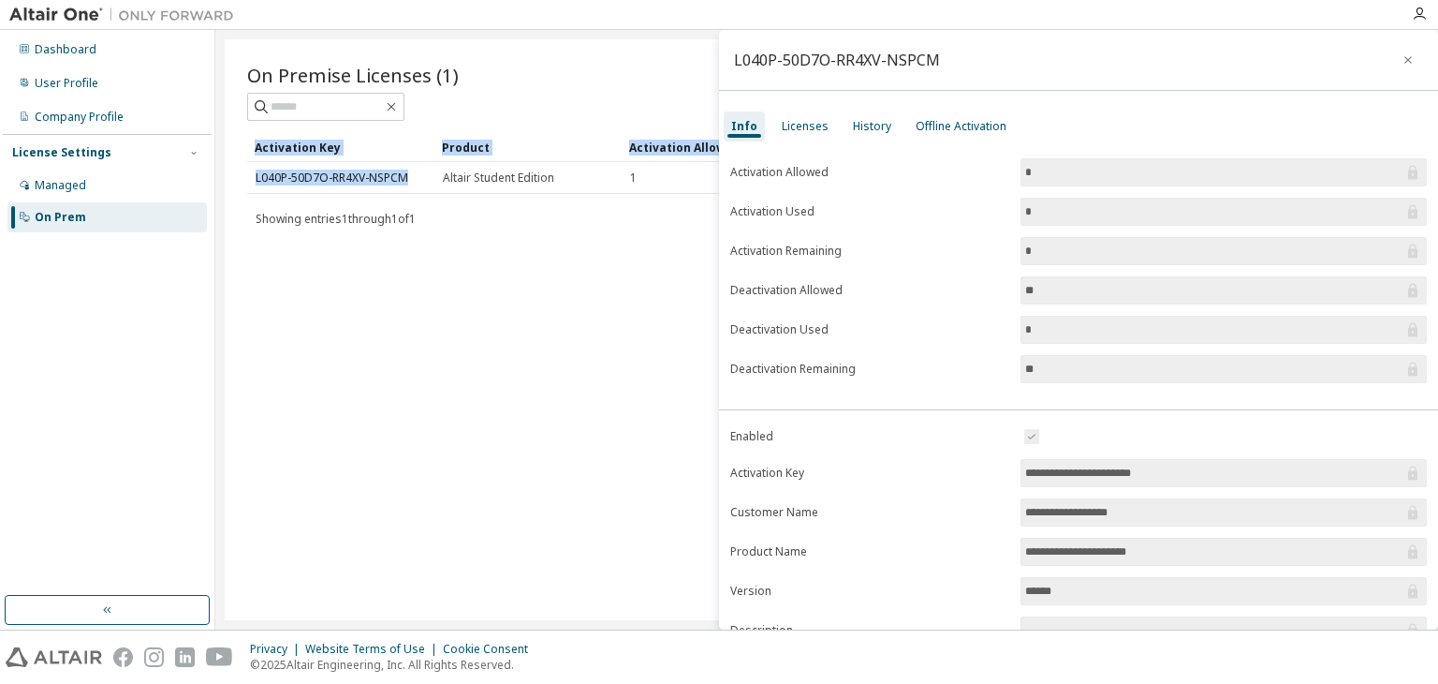
drag, startPoint x: 423, startPoint y: 180, endPoint x: 246, endPoint y: 184, distance: 177.0
click at [246, 184] on div "On Premise Licenses (1) Clear Load Save Save As Field Operator Value Select fil…" at bounding box center [827, 329] width 1204 height 581
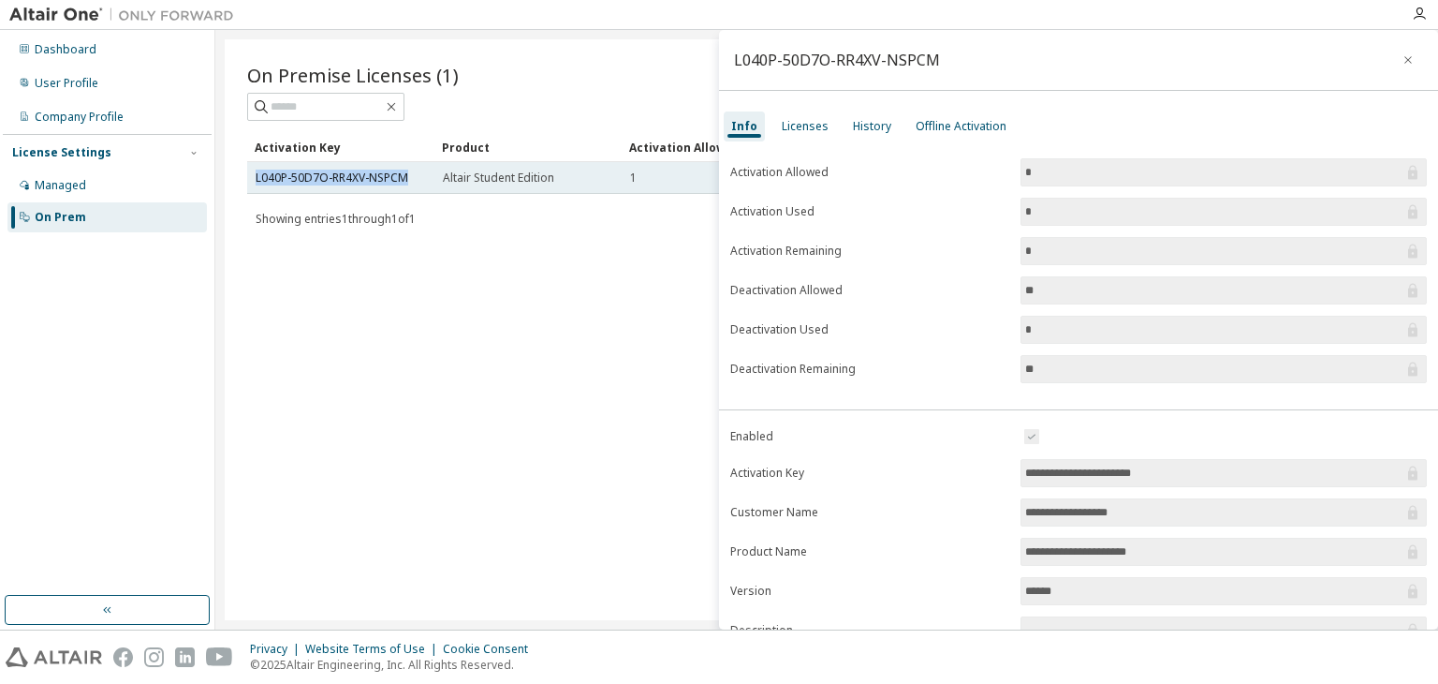
drag, startPoint x: 253, startPoint y: 174, endPoint x: 407, endPoint y: 184, distance: 154.8
click at [407, 184] on td "L040P-50D7O-RR4XV-NSPCM" at bounding box center [340, 178] width 187 height 32
copy link "L040P-50D7O-RR4XV-NSPCM"
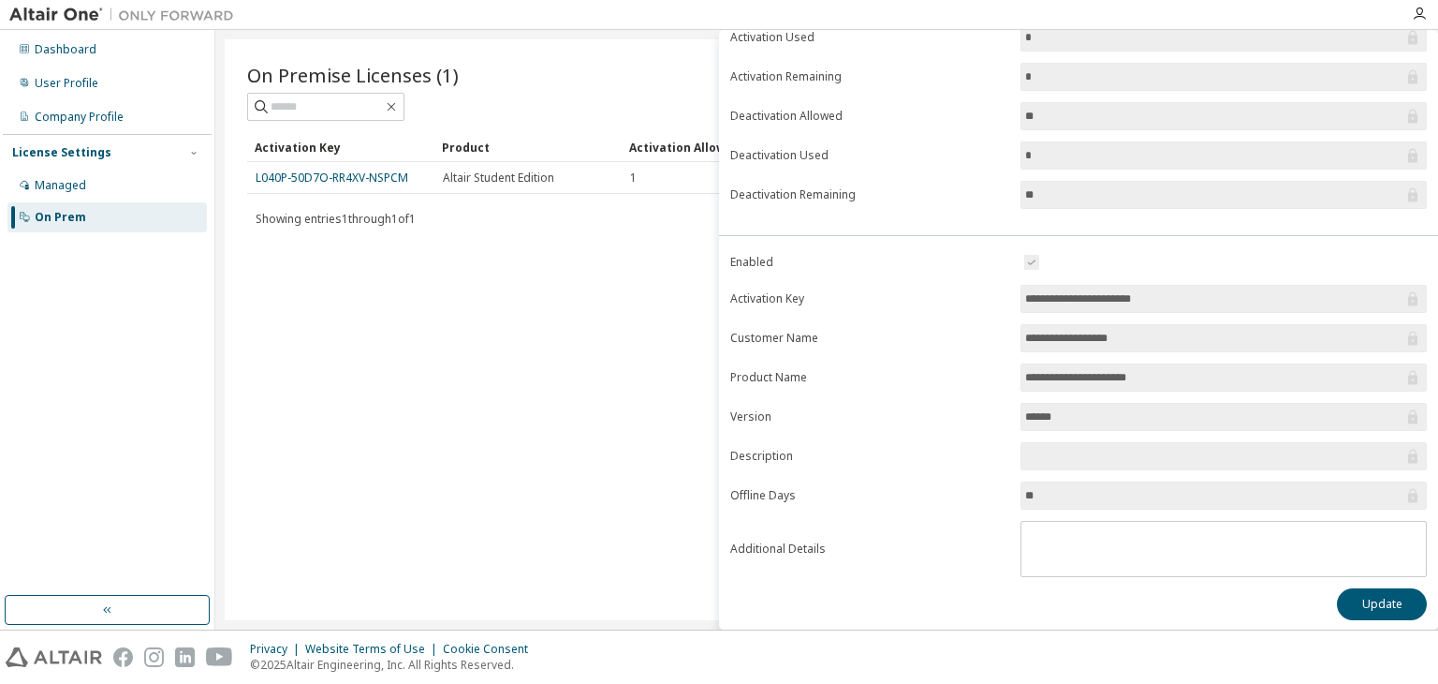
click at [614, 372] on div "On Premise Licenses (1) Clear Load Save Save As Field Operator Value Select fil…" at bounding box center [827, 329] width 1204 height 581
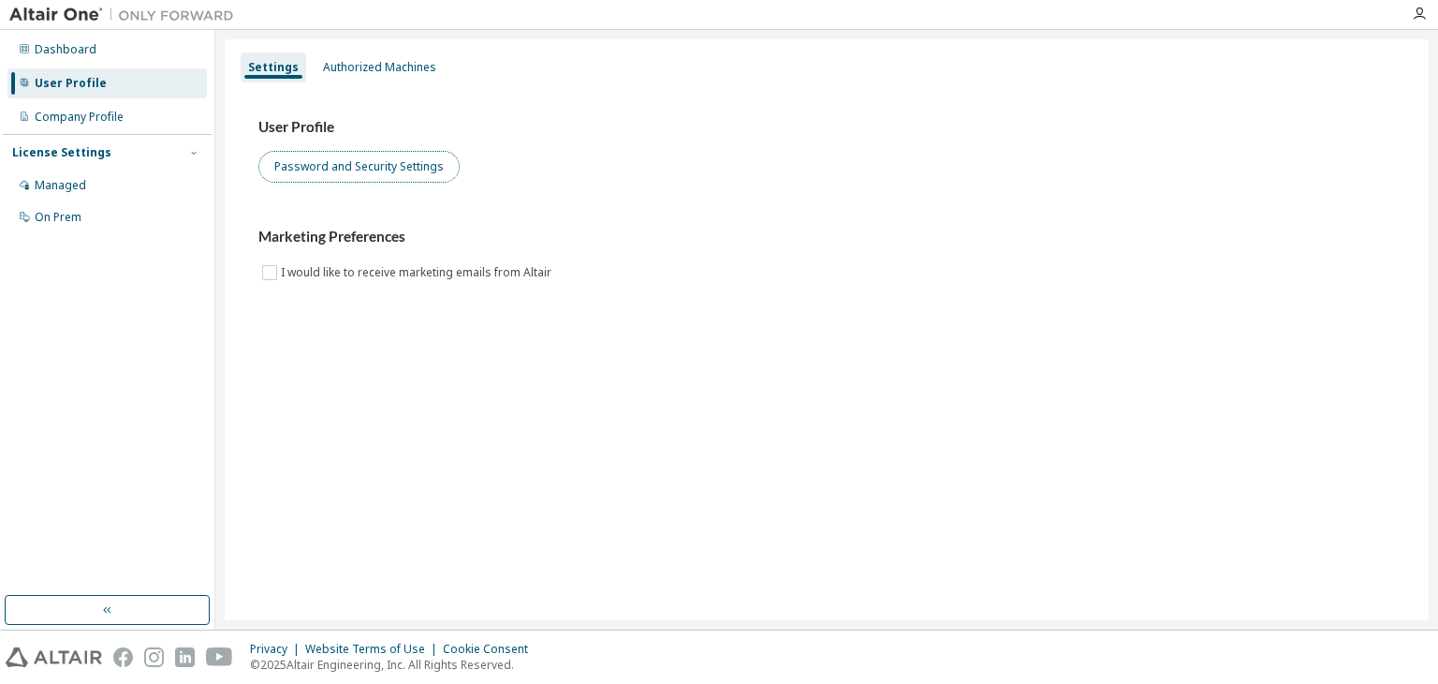
click at [337, 172] on button "Password and Security Settings" at bounding box center [358, 167] width 201 height 32
click at [81, 81] on div "User Profile" at bounding box center [71, 83] width 72 height 15
click at [299, 150] on div "User Profile Password and Security Settings" at bounding box center [826, 150] width 1137 height 65
click at [306, 166] on button "Password and Security Settings" at bounding box center [358, 167] width 201 height 32
